Goal: Information Seeking & Learning: Learn about a topic

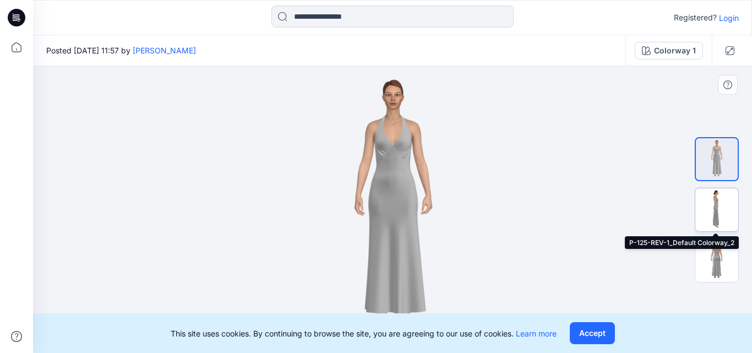
click at [717, 205] on img at bounding box center [716, 209] width 43 height 43
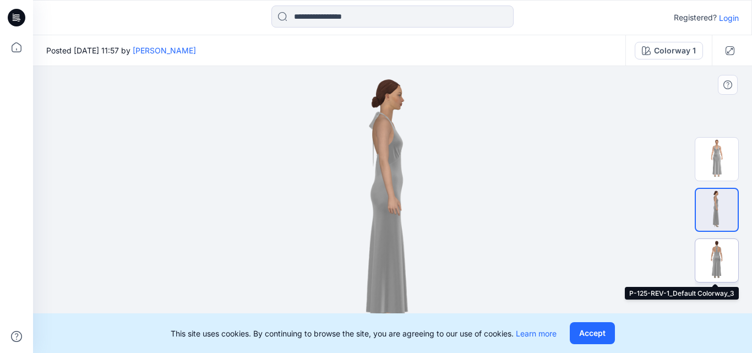
click at [709, 251] on img at bounding box center [716, 260] width 43 height 43
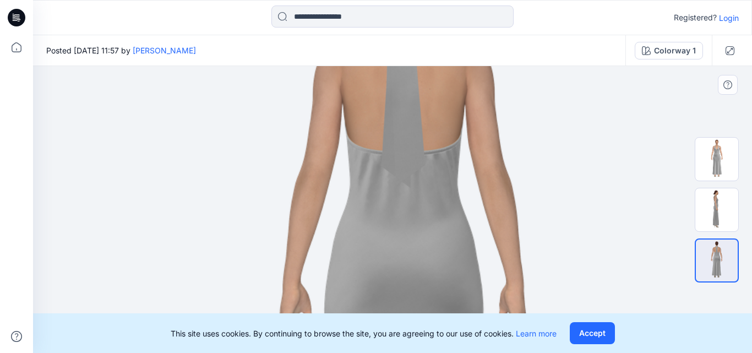
drag, startPoint x: 544, startPoint y: 163, endPoint x: 555, endPoint y: 265, distance: 102.3
click at [555, 272] on img at bounding box center [405, 326] width 912 height 912
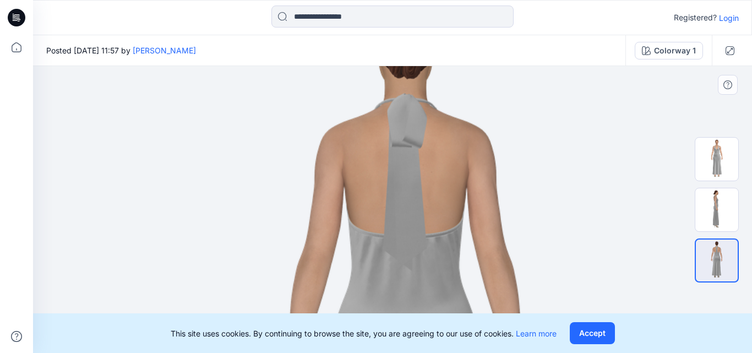
drag, startPoint x: 560, startPoint y: 194, endPoint x: 533, endPoint y: 270, distance: 80.9
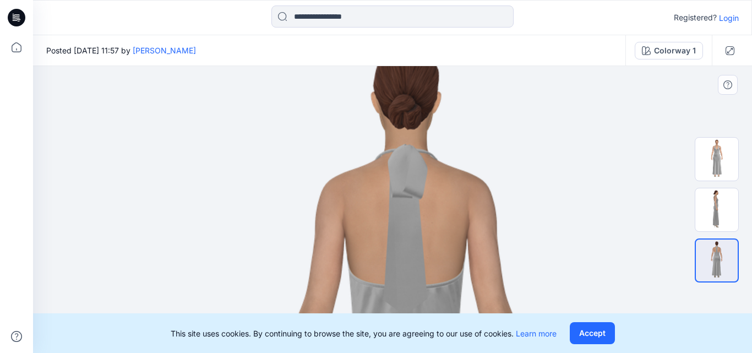
drag, startPoint x: 534, startPoint y: 188, endPoint x: 538, endPoint y: 232, distance: 44.1
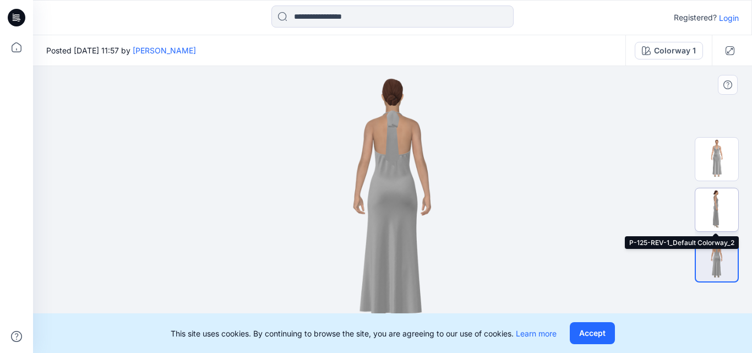
click at [719, 211] on img at bounding box center [716, 209] width 43 height 43
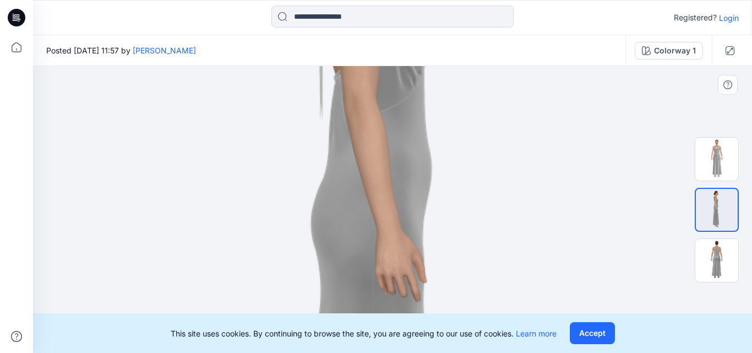
drag, startPoint x: 470, startPoint y: 221, endPoint x: 464, endPoint y: 228, distance: 9.4
click at [469, 255] on img at bounding box center [394, 279] width 1068 height 1068
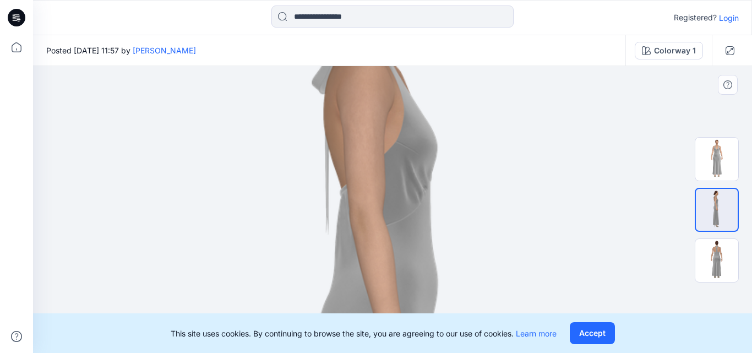
drag, startPoint x: 463, startPoint y: 191, endPoint x: 469, endPoint y: 287, distance: 95.4
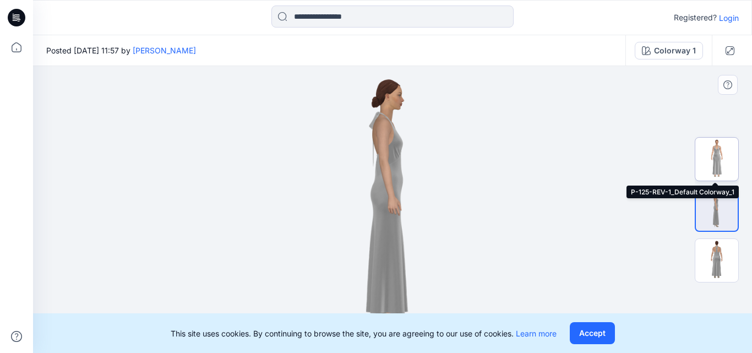
click at [711, 158] on img at bounding box center [716, 159] width 43 height 43
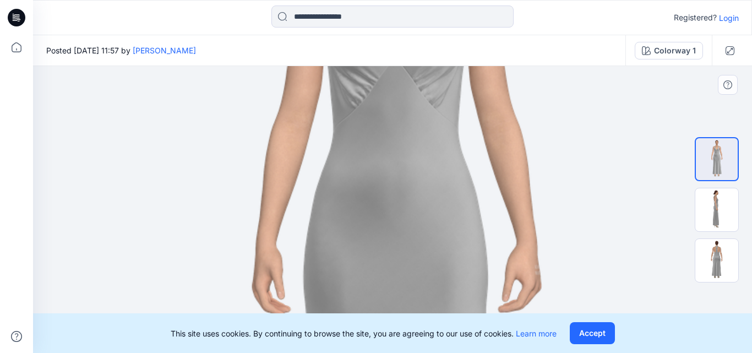
drag, startPoint x: 409, startPoint y: 227, endPoint x: 409, endPoint y: 249, distance: 21.5
click at [409, 249] on img at bounding box center [394, 295] width 1068 height 1068
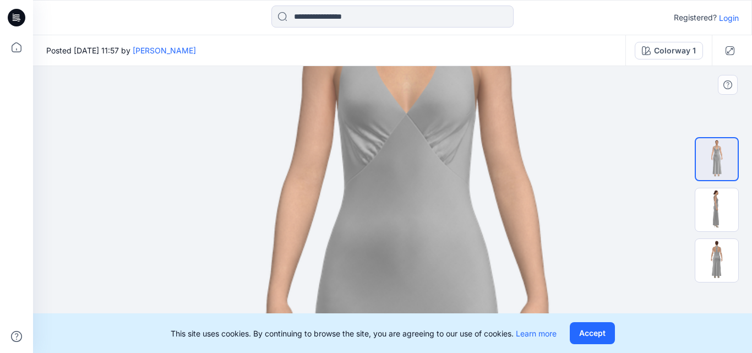
drag, startPoint x: 431, startPoint y: 174, endPoint x: 442, endPoint y: 228, distance: 55.7
click at [442, 228] on img at bounding box center [405, 352] width 1068 height 1068
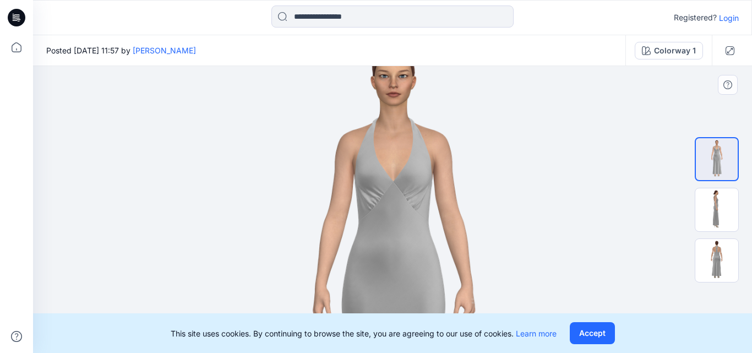
drag, startPoint x: 432, startPoint y: 191, endPoint x: 434, endPoint y: 229, distance: 38.0
click at [434, 231] on img at bounding box center [392, 314] width 599 height 599
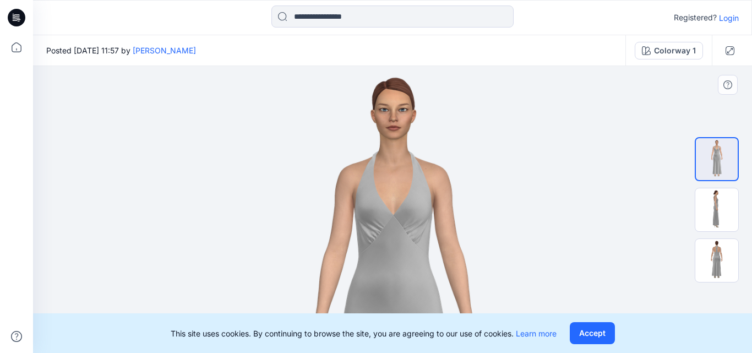
drag, startPoint x: 459, startPoint y: 191, endPoint x: 462, endPoint y: 212, distance: 21.6
click at [462, 212] on img at bounding box center [392, 348] width 599 height 599
